Goal: Find specific page/section: Find specific page/section

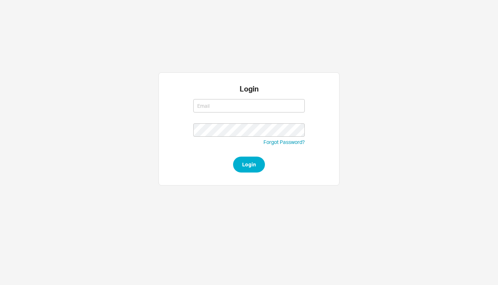
type input "[EMAIL_ADDRESS][DOMAIN_NAME]"
type input "rikki@qualitybath.com"
click at [246, 162] on button "Login" at bounding box center [249, 165] width 32 height 16
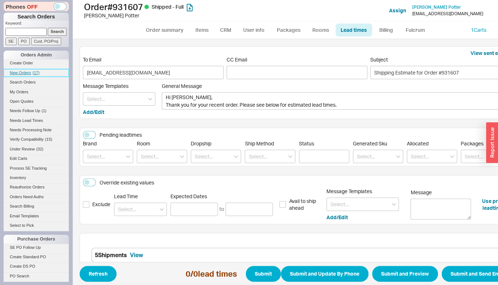
click at [35, 73] on span "( 17 )" at bounding box center [36, 73] width 7 height 4
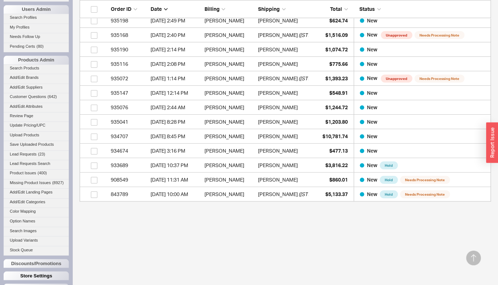
scroll to position [318, 0]
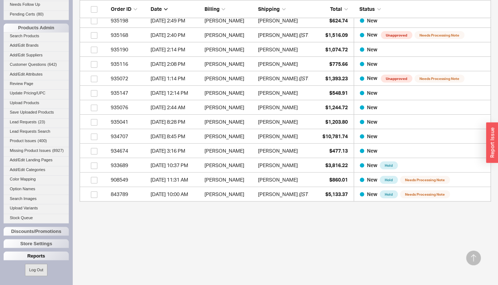
click at [39, 257] on div "Reports" at bounding box center [36, 255] width 65 height 9
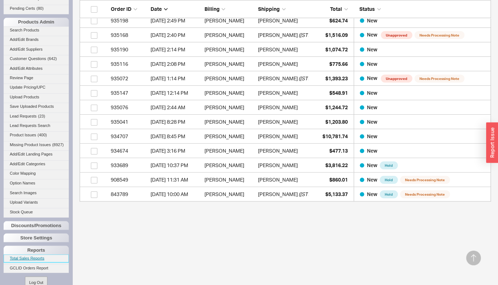
click at [34, 262] on link "Total Sales Reports" at bounding box center [36, 258] width 65 height 8
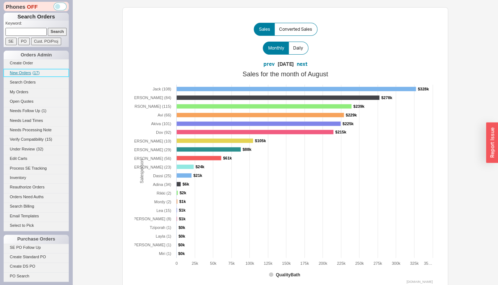
click at [25, 72] on span "New Orders" at bounding box center [20, 73] width 21 height 4
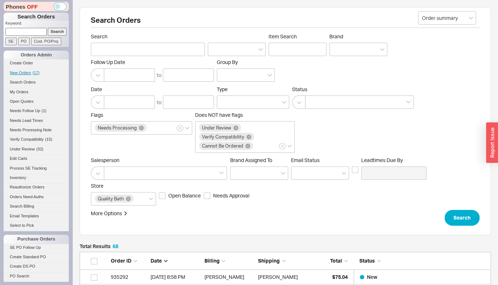
scroll to position [996, 405]
drag, startPoint x: 61, startPoint y: 191, endPoint x: 64, endPoint y: 201, distance: 9.7
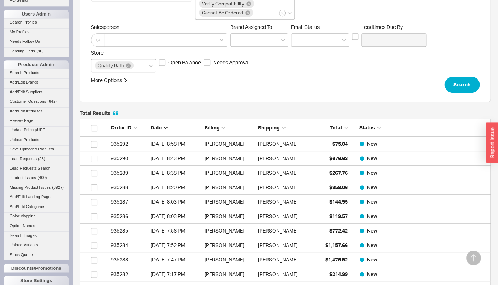
scroll to position [318, 0]
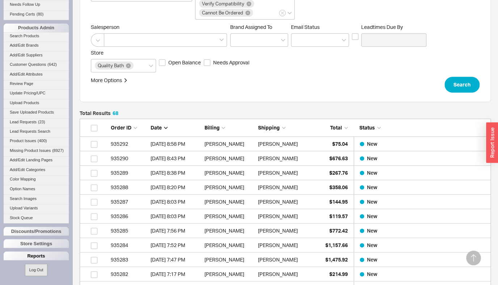
click at [34, 256] on div "Reports" at bounding box center [36, 255] width 65 height 9
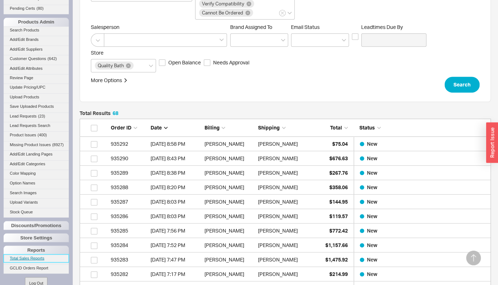
click at [33, 262] on link "Total Sales Reports" at bounding box center [36, 258] width 65 height 8
